Goal: Navigation & Orientation: Find specific page/section

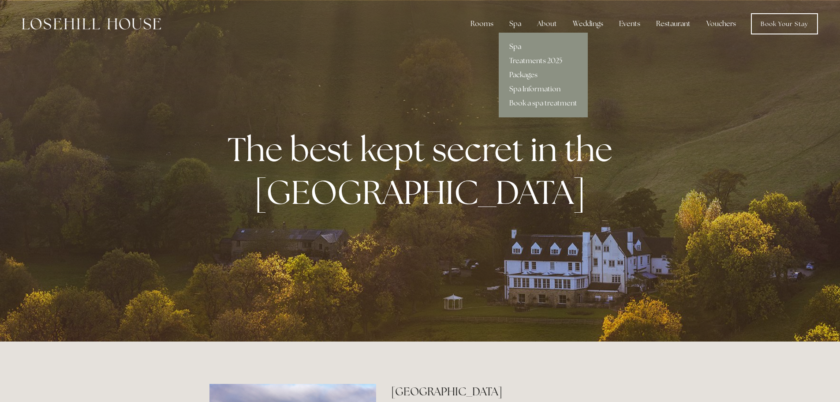
click at [517, 46] on link "Spa" at bounding box center [543, 47] width 89 height 14
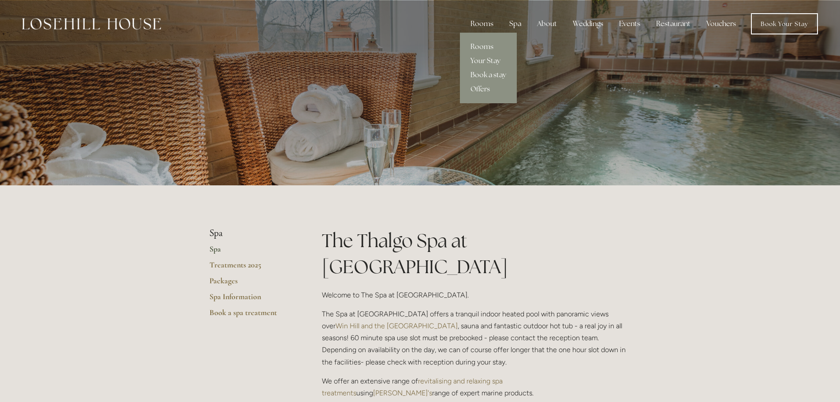
click at [486, 23] on div "Rooms" at bounding box center [481, 24] width 37 height 18
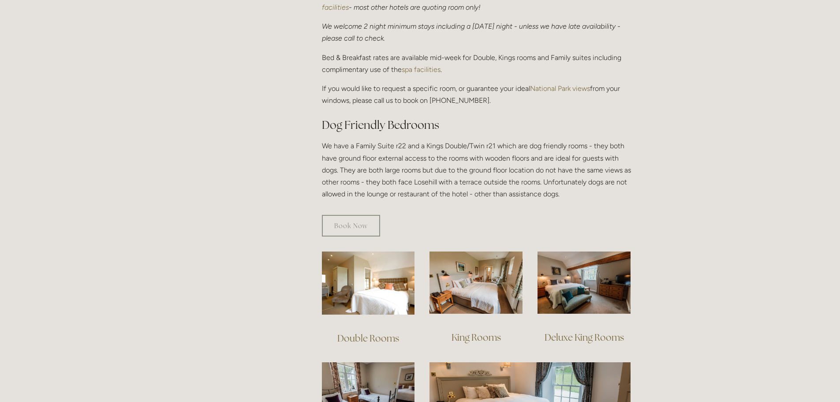
scroll to position [573, 0]
